Goal: Information Seeking & Learning: Learn about a topic

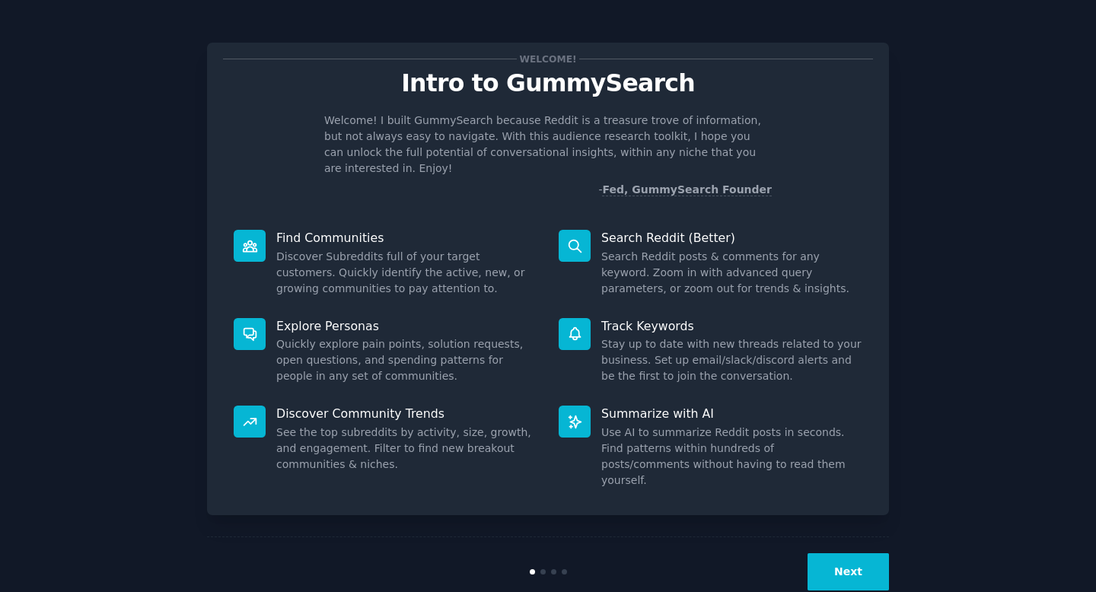
click at [863, 553] on button "Next" at bounding box center [848, 571] width 81 height 37
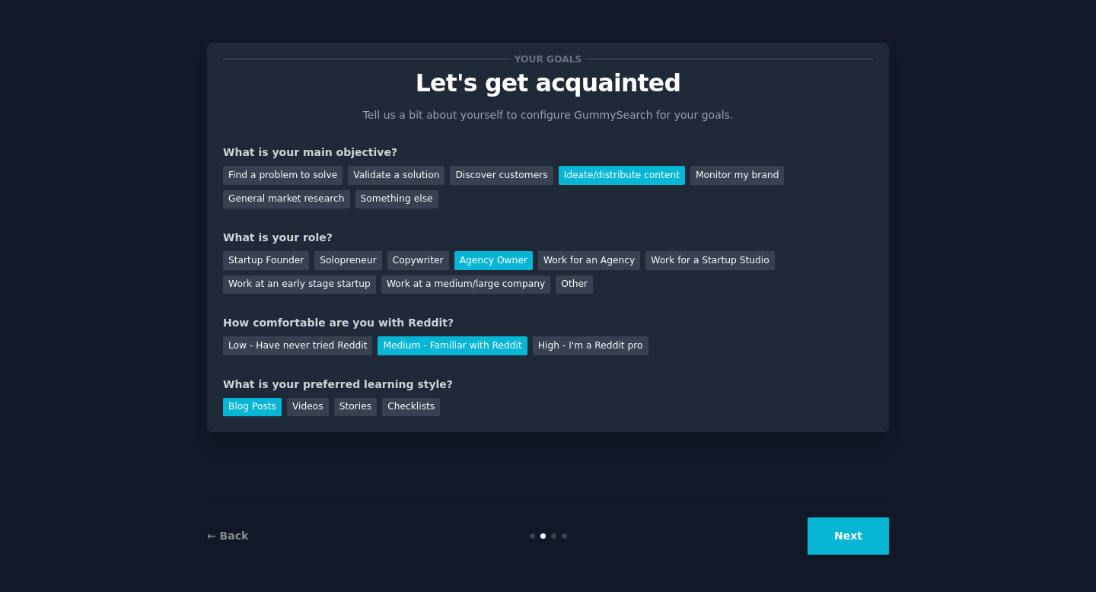
click at [864, 537] on button "Next" at bounding box center [848, 536] width 81 height 37
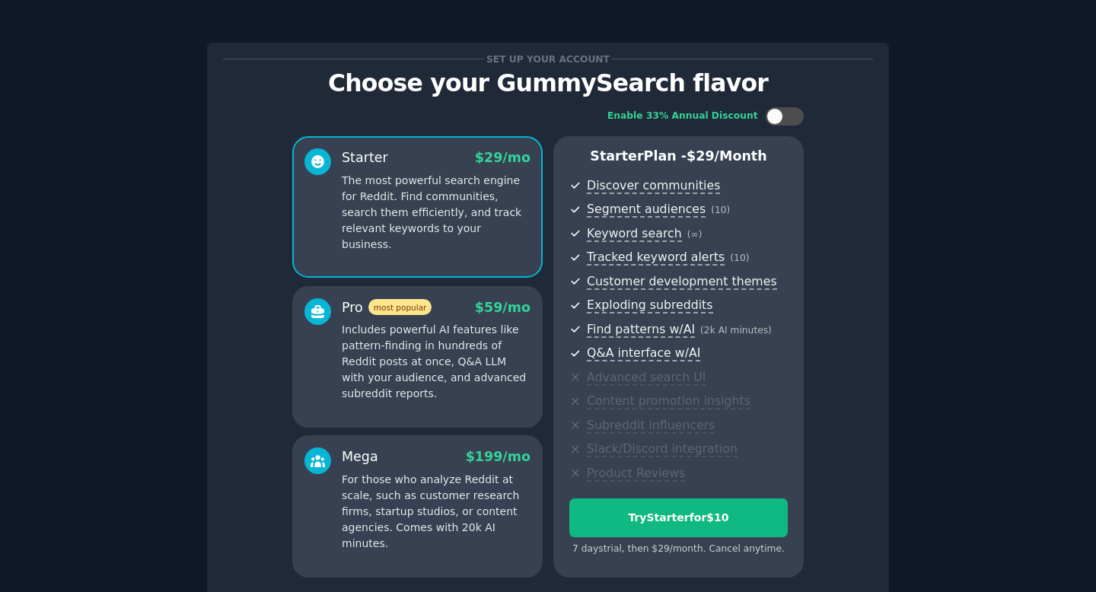
scroll to position [129, 0]
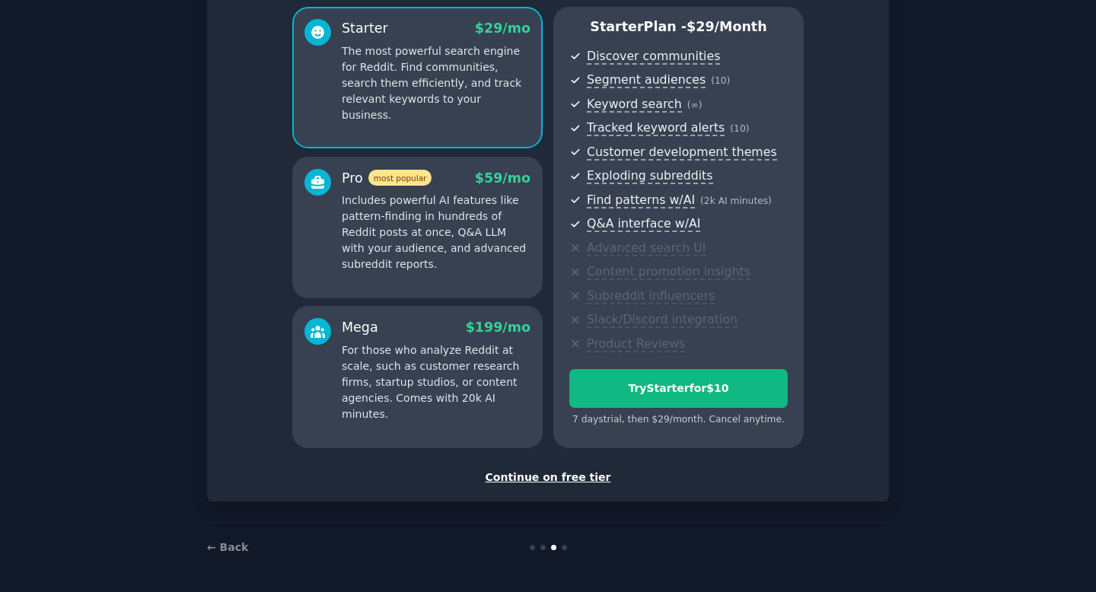
click at [538, 475] on div "Continue on free tier" at bounding box center [548, 478] width 650 height 16
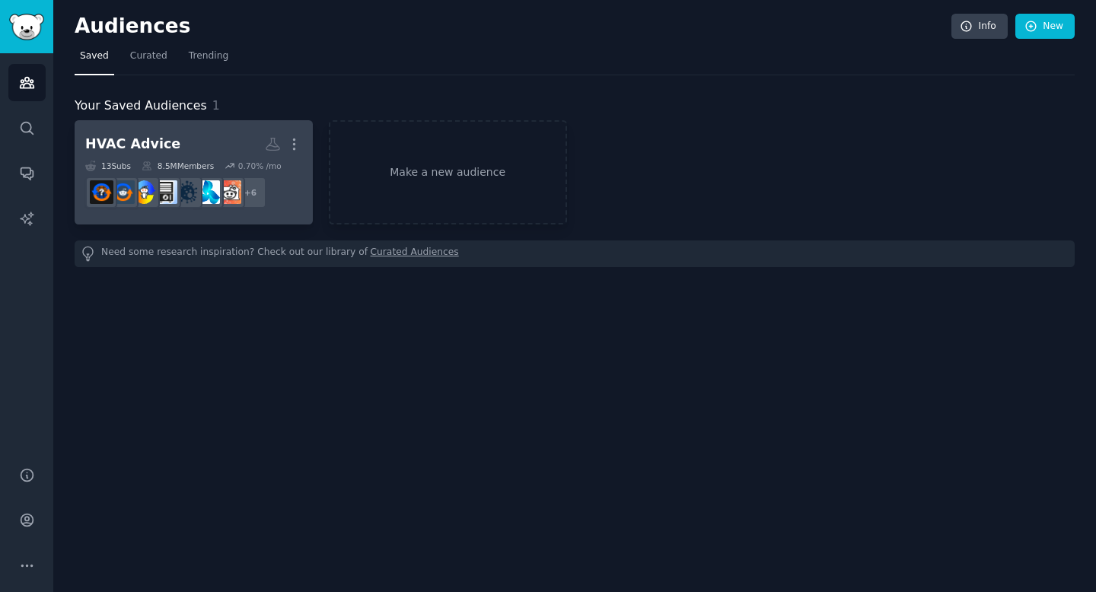
click at [294, 167] on div "13 Sub s 8.5M Members 0.70 % /mo" at bounding box center [193, 166] width 217 height 11
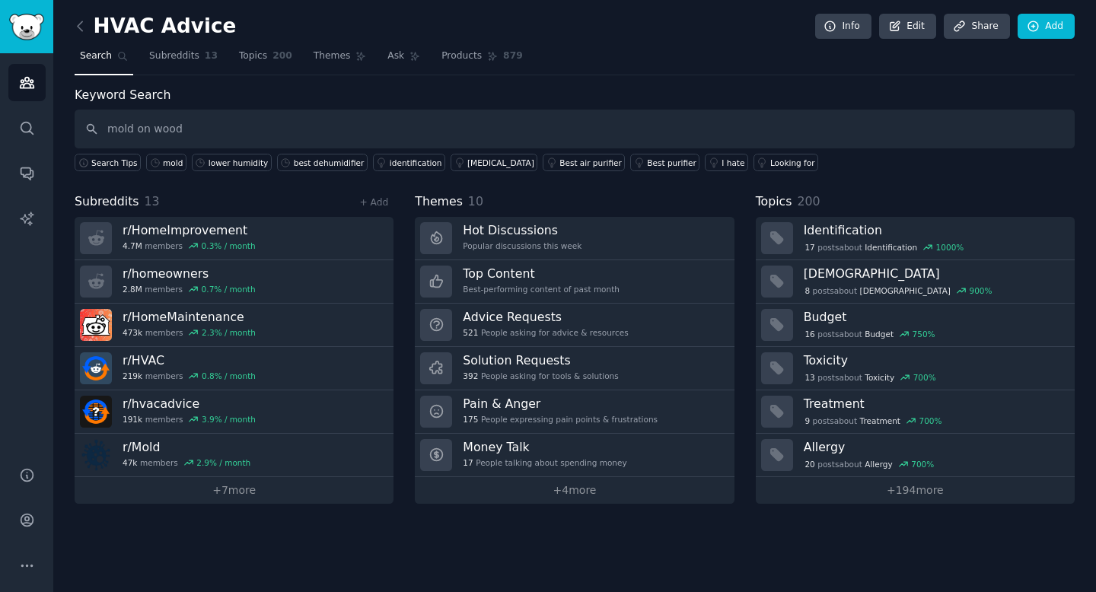
type input "mold on wood"
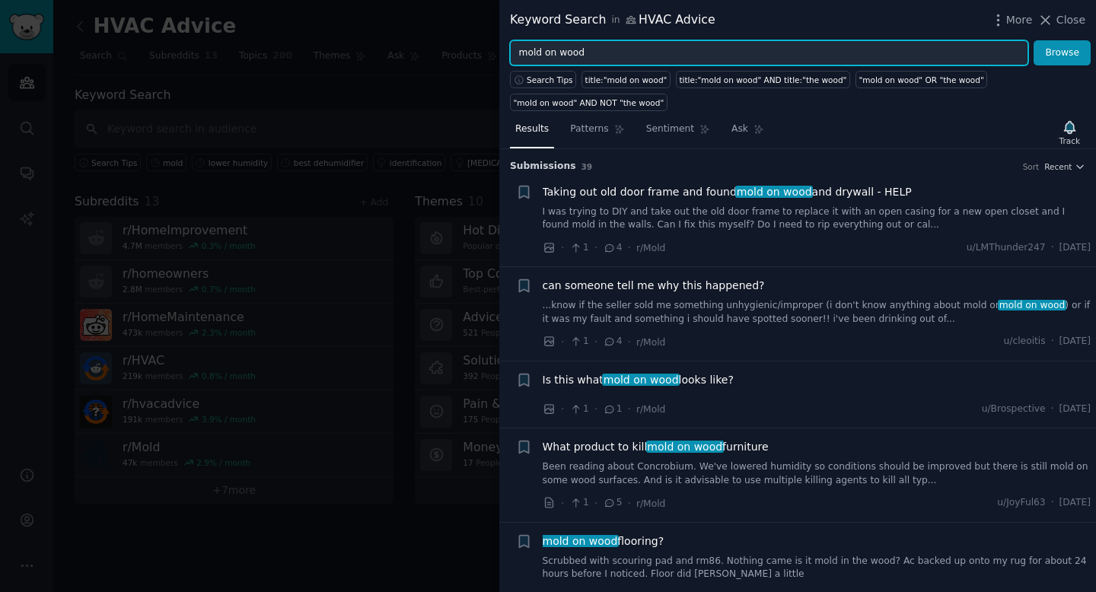
click at [549, 54] on input "mold on wood" at bounding box center [769, 53] width 518 height 26
type input "mold from wood"
click at [1034, 40] on button "Browse" at bounding box center [1062, 53] width 57 height 26
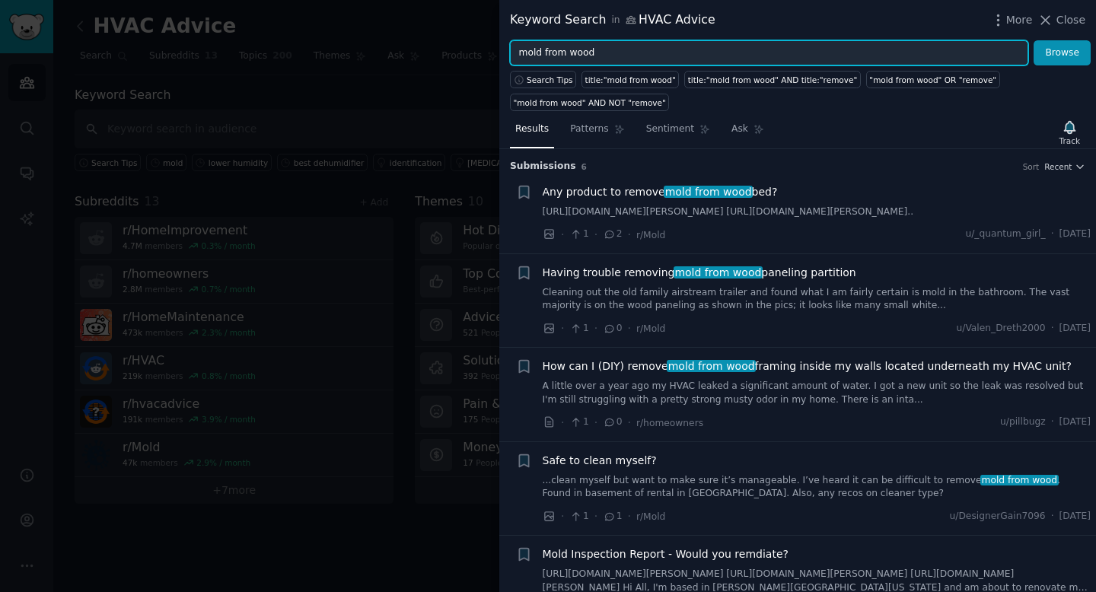
scroll to position [145, 0]
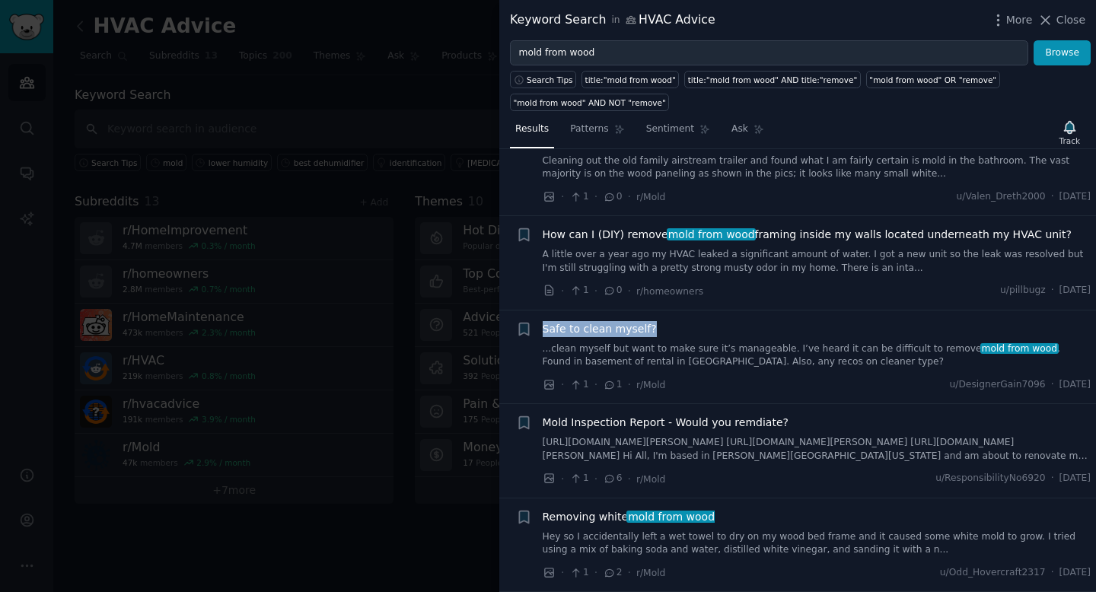
drag, startPoint x: 536, startPoint y: 325, endPoint x: 675, endPoint y: 327, distance: 139.3
click at [677, 327] on div "+ Safe to clean myself? ...clean myself but want to make sure it’s manageable. …" at bounding box center [803, 357] width 575 height 72
copy span "Safe to clean myself?"
